Goal: Task Accomplishment & Management: Manage account settings

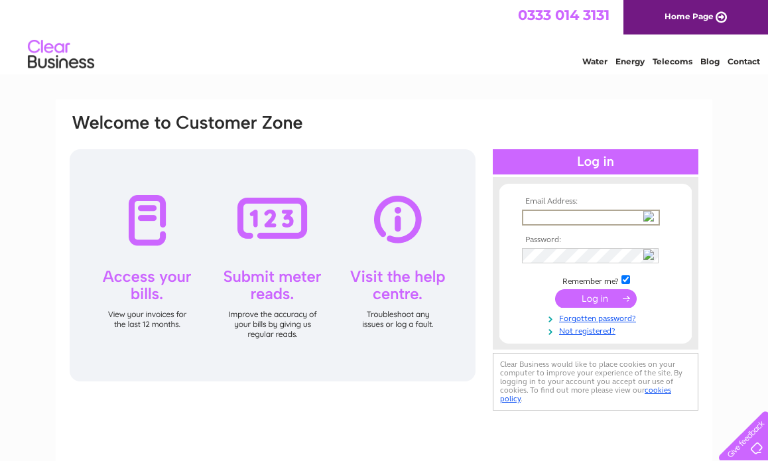
type input "[EMAIL_ADDRESS][DOMAIN_NAME]"
click at [594, 294] on input "submit" at bounding box center [596, 298] width 82 height 19
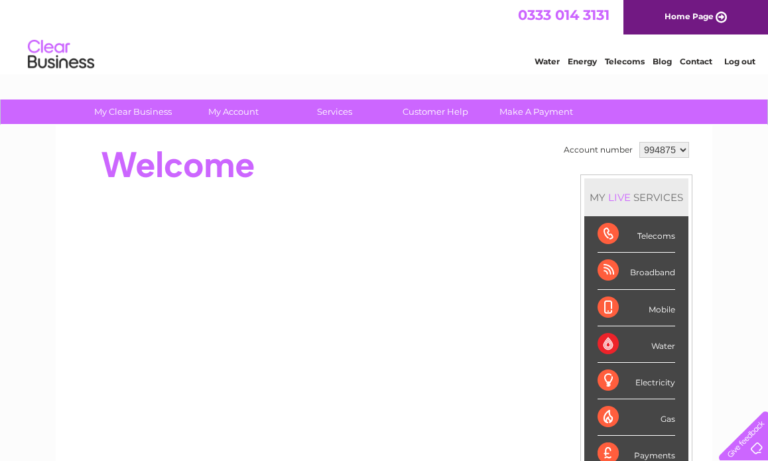
click at [611, 341] on div "Water" at bounding box center [637, 344] width 78 height 36
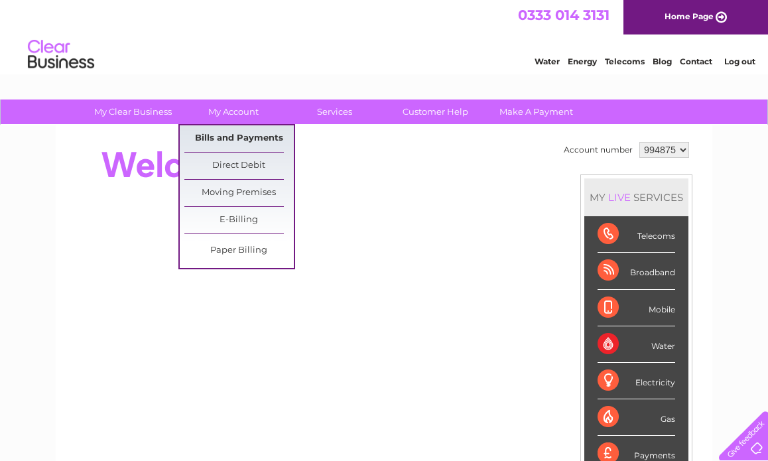
click at [230, 138] on link "Bills and Payments" at bounding box center [238, 138] width 109 height 27
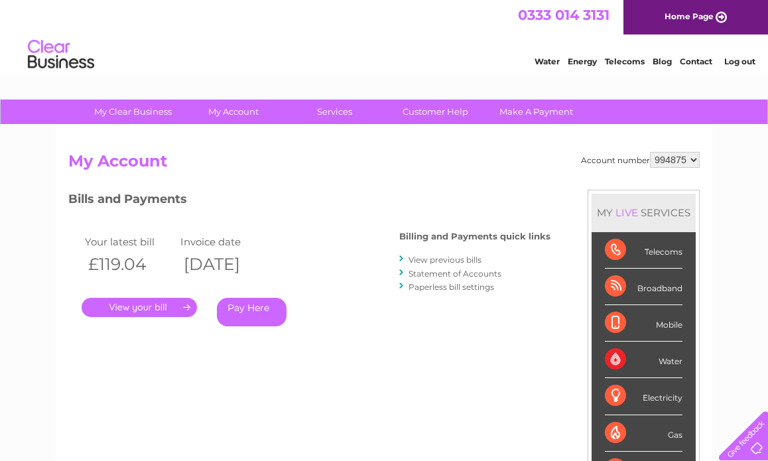
click at [137, 302] on link "." at bounding box center [139, 307] width 115 height 19
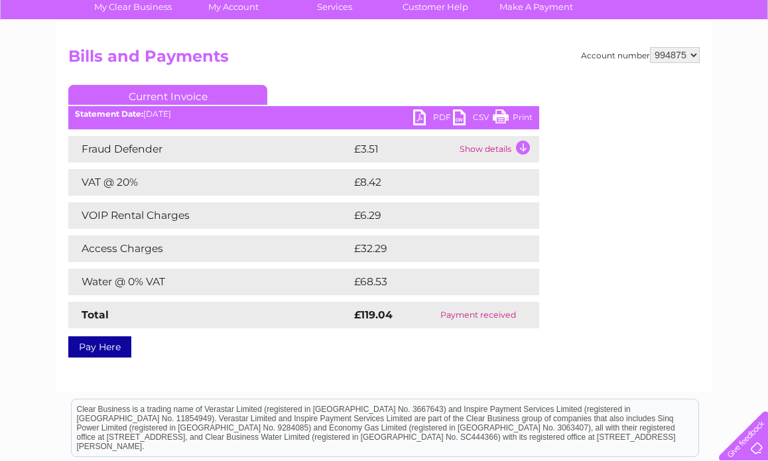
scroll to position [102, 0]
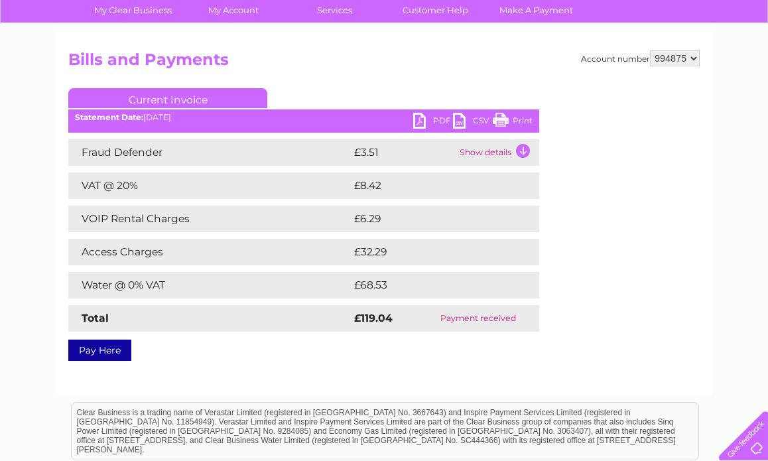
click at [425, 117] on link "PDF" at bounding box center [433, 122] width 40 height 19
